Goal: Task Accomplishment & Management: Use online tool/utility

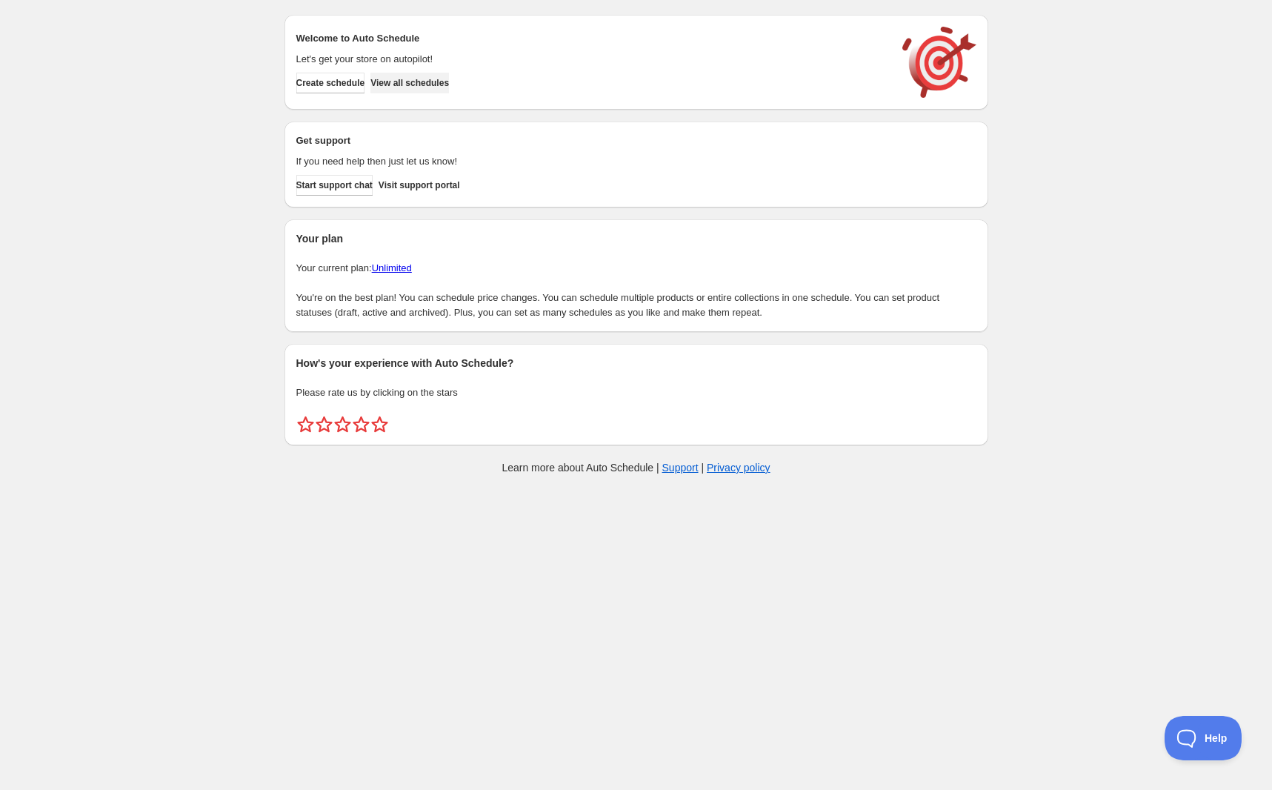
click at [438, 87] on span "View all schedules" at bounding box center [409, 83] width 79 height 12
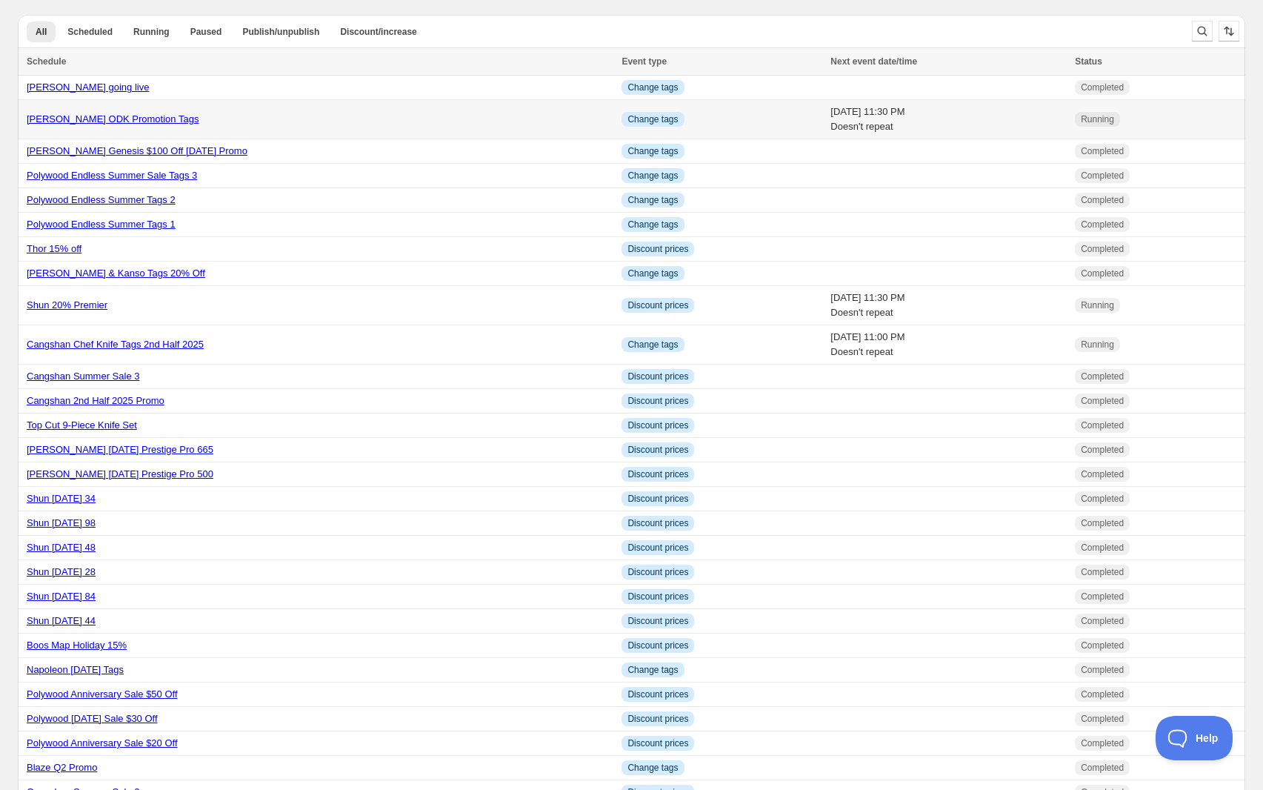
click at [83, 118] on link "[PERSON_NAME] ODK Promotion Tags" at bounding box center [113, 118] width 172 height 11
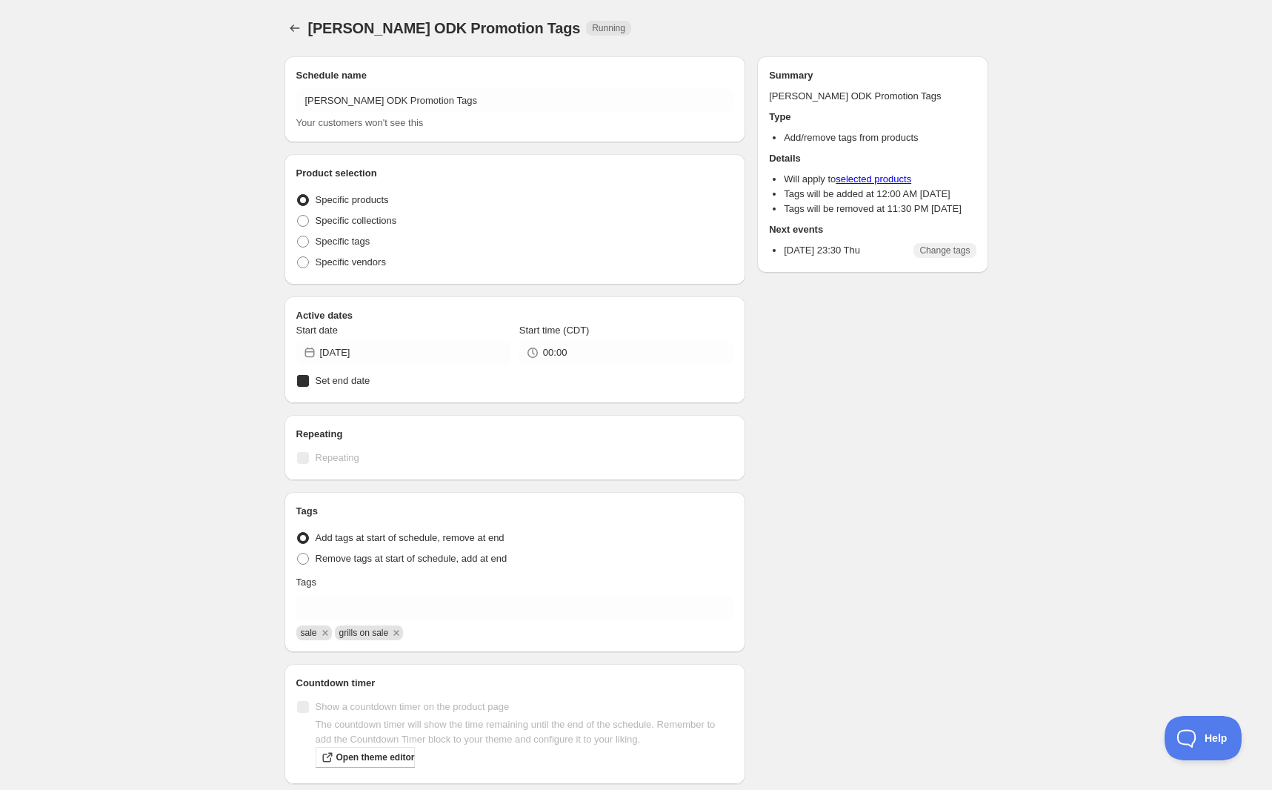
radio input "true"
checkbox input "true"
radio input "true"
